Goal: Book appointment/travel/reservation

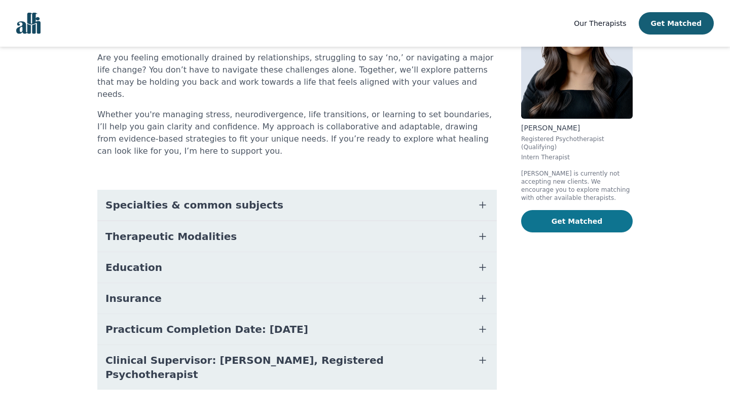
click at [561, 228] on button "Get Matched" at bounding box center [577, 221] width 112 height 22
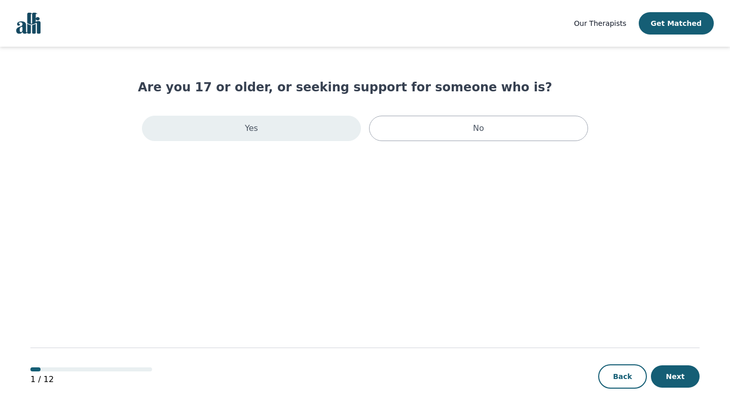
click at [263, 126] on div "Yes" at bounding box center [251, 128] width 219 height 25
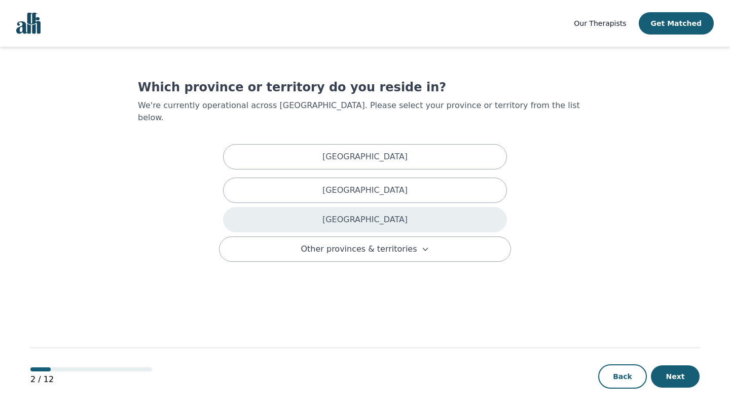
click at [326, 218] on div "[GEOGRAPHIC_DATA]" at bounding box center [365, 219] width 284 height 25
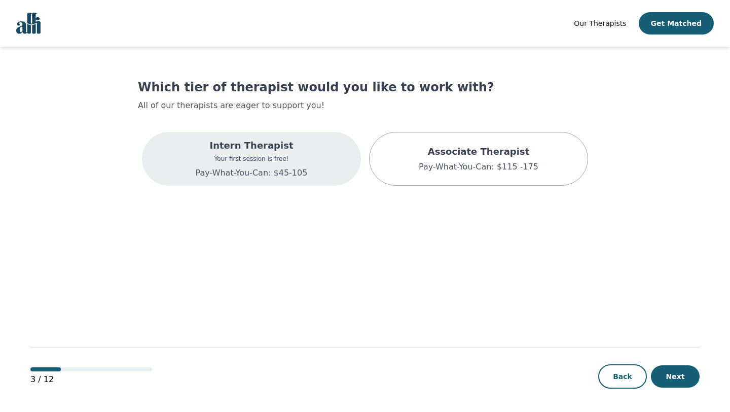
click at [283, 165] on div "Intern Therapist Your first session is free! Pay-What-You-Can: $45-105" at bounding box center [252, 158] width 112 height 41
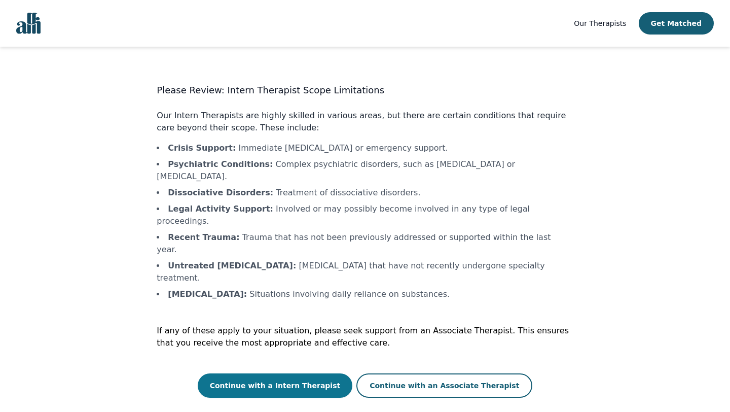
click at [271, 373] on button "Continue with a Intern Therapist" at bounding box center [275, 385] width 155 height 24
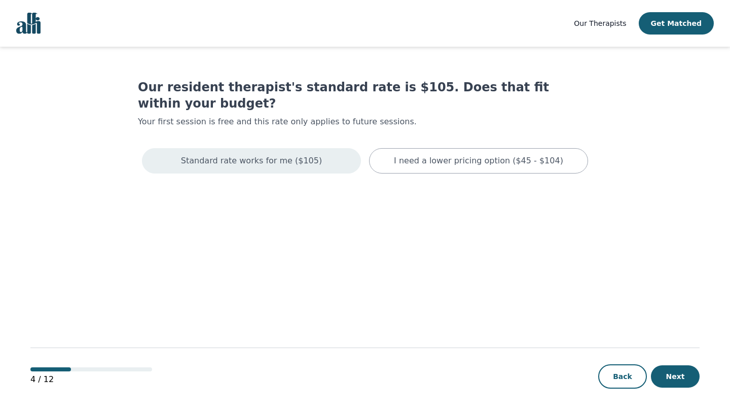
click at [279, 148] on div "Standard rate works for me ($105)" at bounding box center [251, 160] width 219 height 25
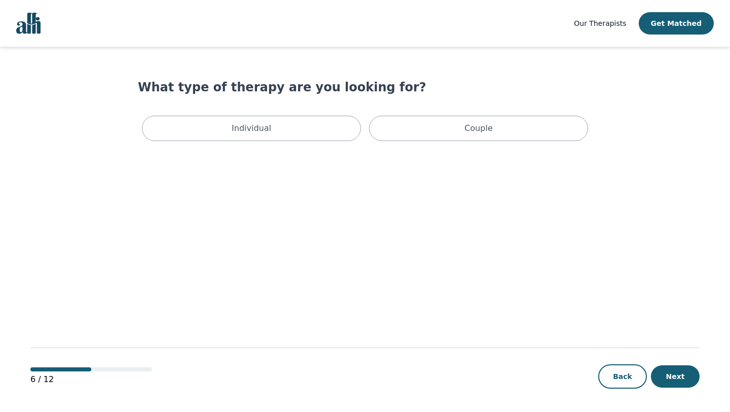
click at [279, 133] on div "Individual" at bounding box center [251, 128] width 219 height 25
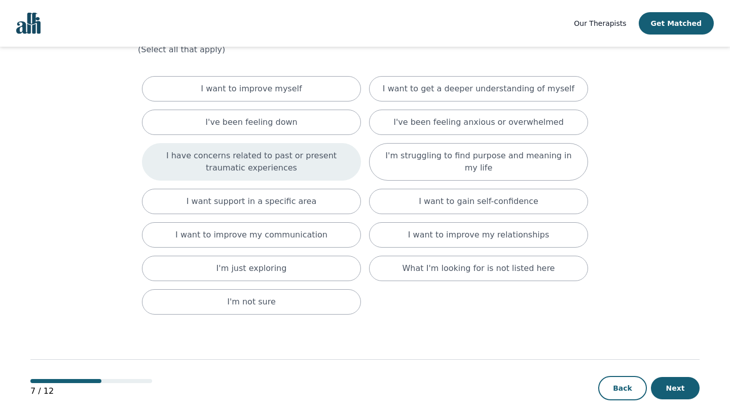
scroll to position [68, 0]
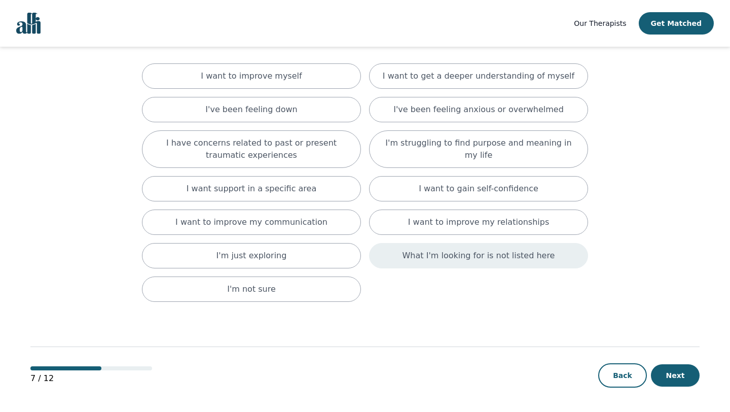
click at [432, 251] on p "What I'm looking for is not listed here" at bounding box center [479, 255] width 153 height 12
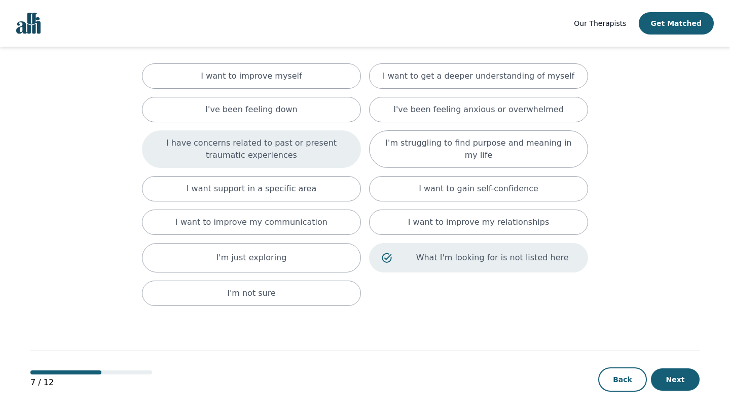
click at [291, 148] on p "I have concerns related to past or present traumatic experiences" at bounding box center [252, 149] width 194 height 24
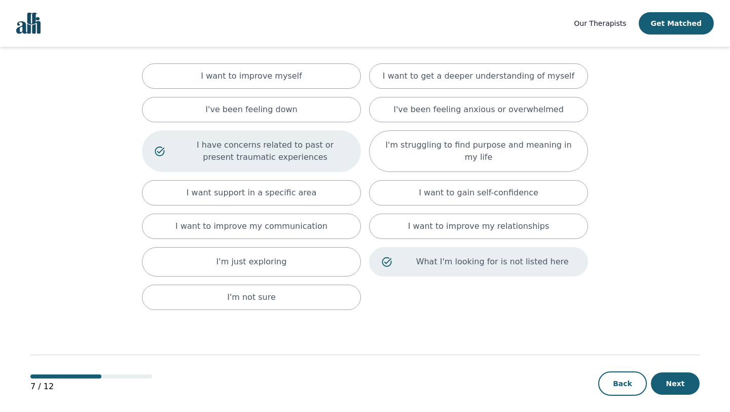
click at [390, 254] on div "What I'm looking for is not listed here" at bounding box center [478, 261] width 219 height 29
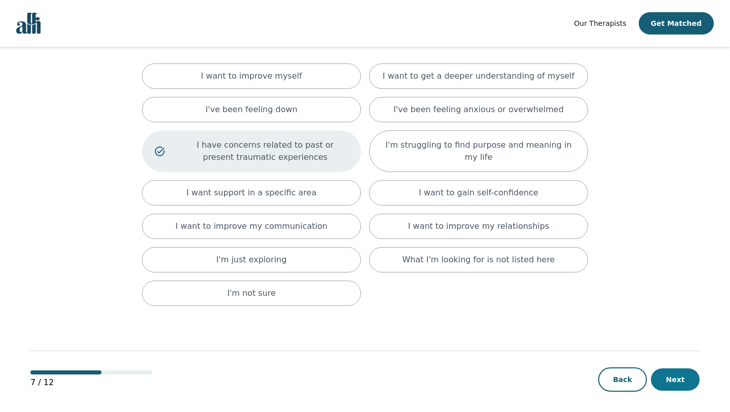
click at [678, 377] on button "Next" at bounding box center [675, 379] width 49 height 22
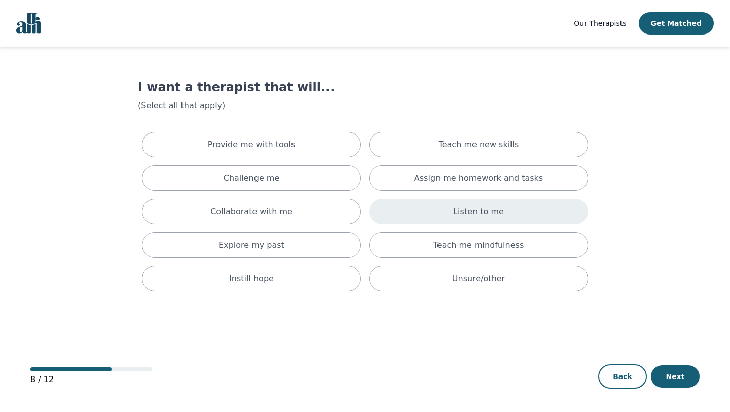
click at [424, 209] on div "Listen to me" at bounding box center [478, 211] width 219 height 25
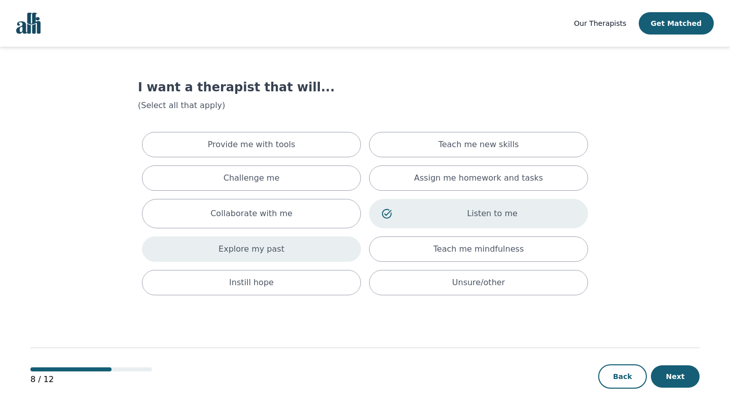
click at [289, 253] on div "Explore my past" at bounding box center [251, 248] width 219 height 25
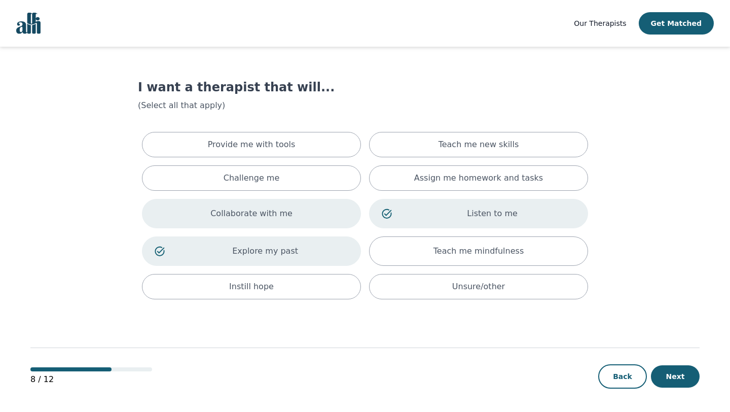
click at [323, 208] on div "Collaborate with me" at bounding box center [251, 213] width 219 height 29
click at [669, 374] on button "Next" at bounding box center [675, 376] width 49 height 22
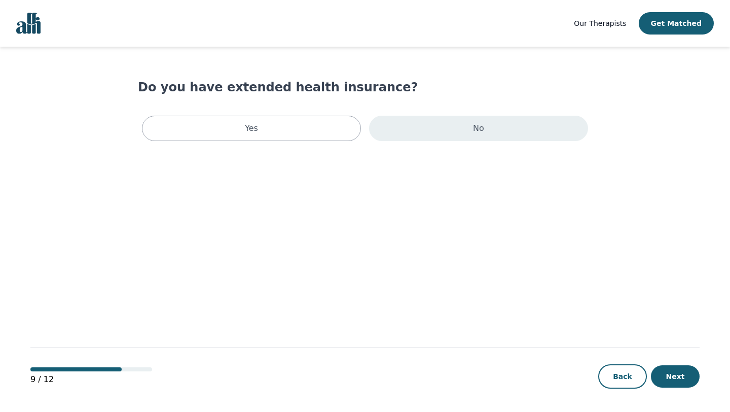
click at [417, 131] on div "No" at bounding box center [478, 128] width 219 height 25
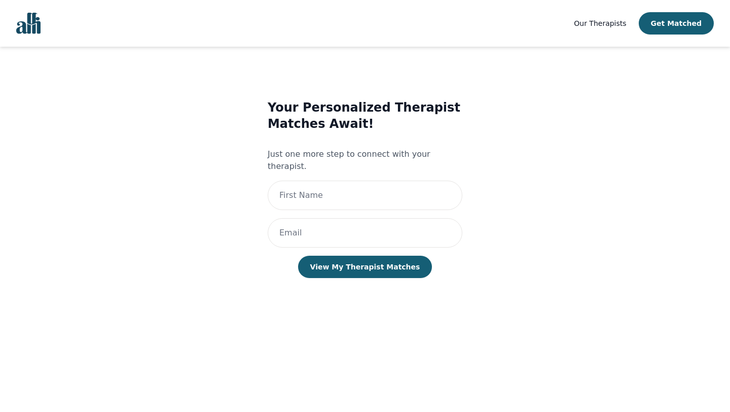
click at [599, 22] on span "Our Therapists" at bounding box center [600, 23] width 52 height 8
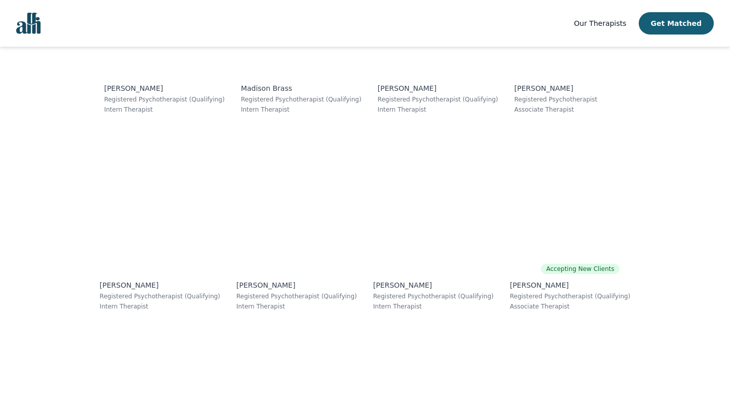
scroll to position [1163, 0]
